Goal: Transaction & Acquisition: Book appointment/travel/reservation

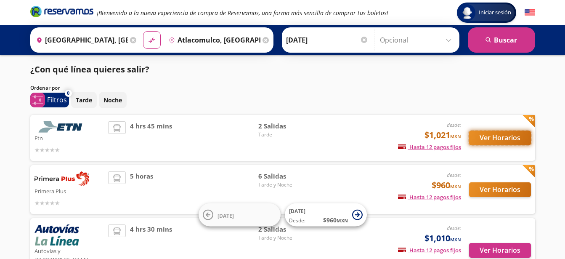
click at [509, 138] on button "Ver Horarios" at bounding box center [500, 137] width 62 height 15
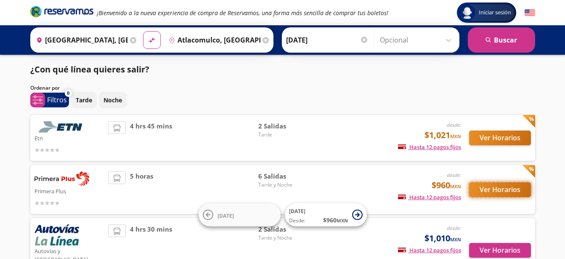
click at [492, 189] on button "Ver Horarios" at bounding box center [500, 189] width 62 height 15
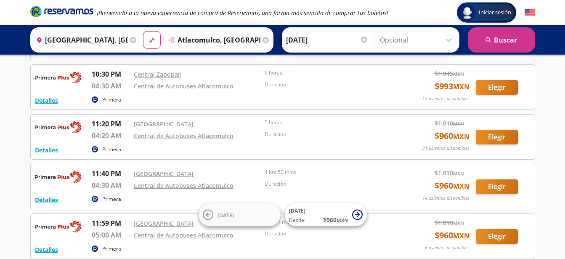
scroll to position [88, 0]
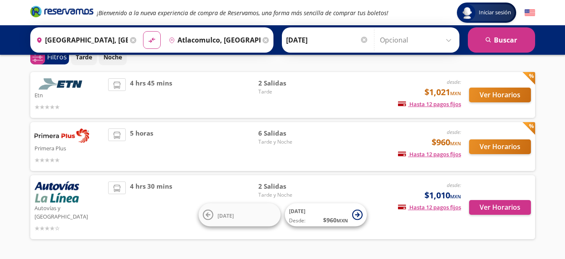
scroll to position [61, 0]
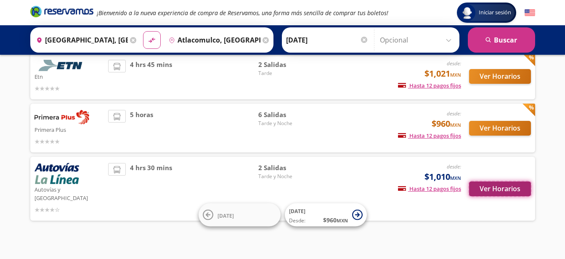
click at [489, 185] on button "Ver Horarios" at bounding box center [500, 188] width 62 height 15
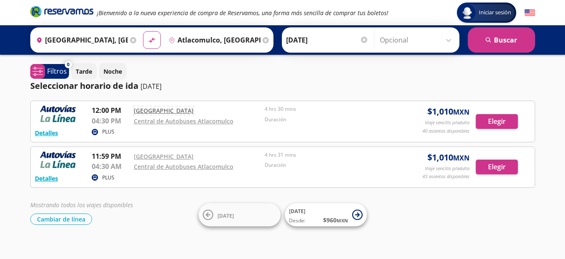
click at [151, 110] on link "[GEOGRAPHIC_DATA]" at bounding box center [164, 111] width 60 height 8
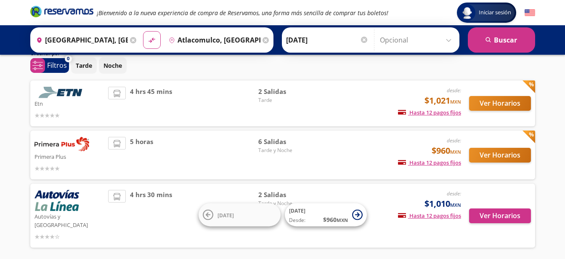
scroll to position [19, 0]
